Goal: Information Seeking & Learning: Find specific page/section

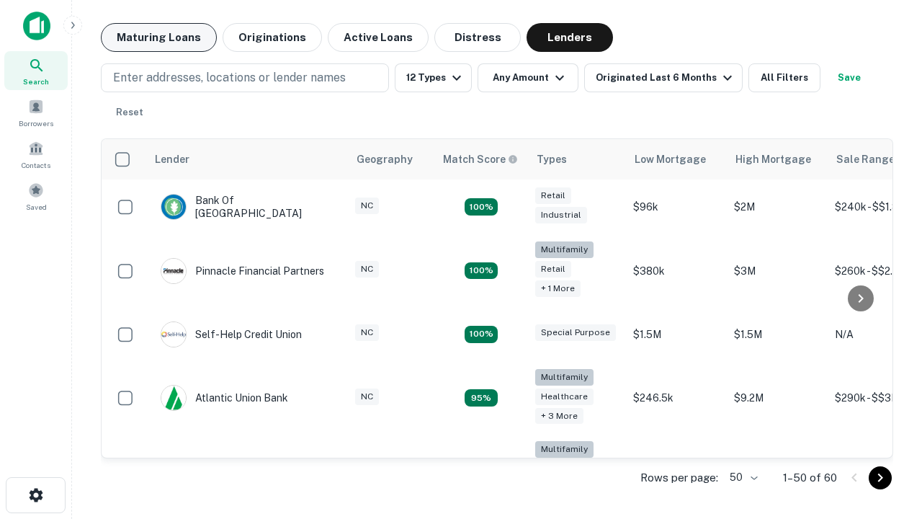
click at [158, 37] on button "Maturing Loans" at bounding box center [159, 37] width 116 height 29
